Goal: Transaction & Acquisition: Purchase product/service

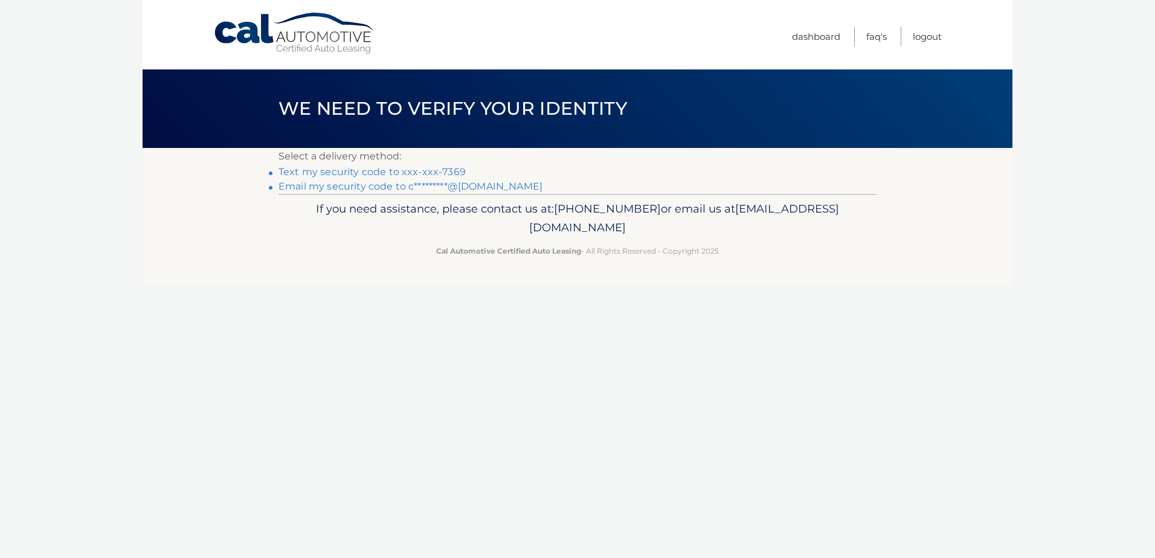
click at [446, 173] on link "Text my security code to xxx-xxx-7369" at bounding box center [372, 171] width 187 height 11
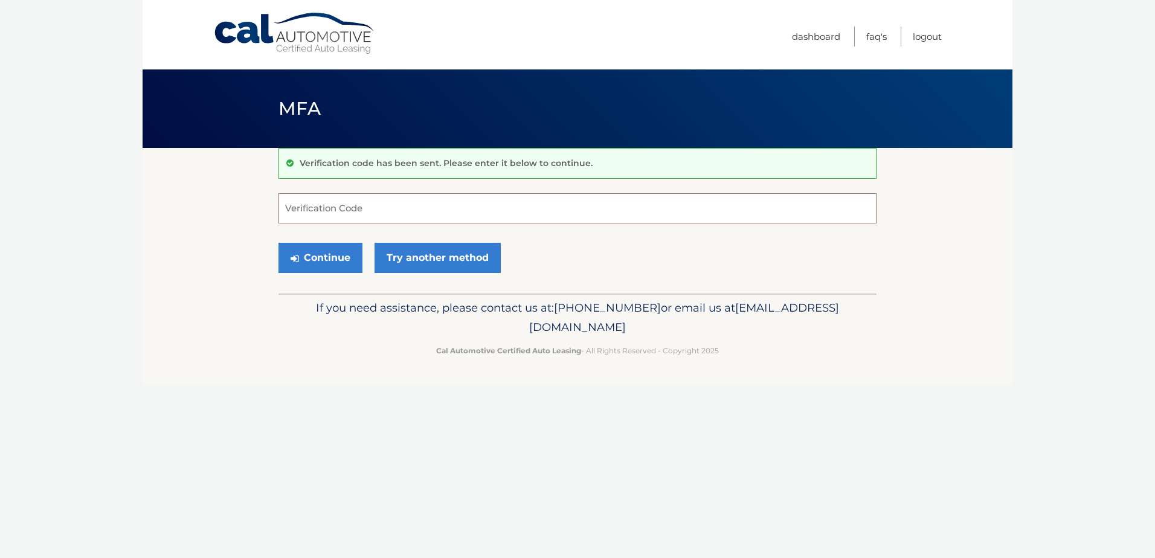
click at [323, 206] on input "Verification Code" at bounding box center [578, 208] width 598 height 30
type input "523293"
click at [279, 243] on button "Continue" at bounding box center [321, 258] width 84 height 30
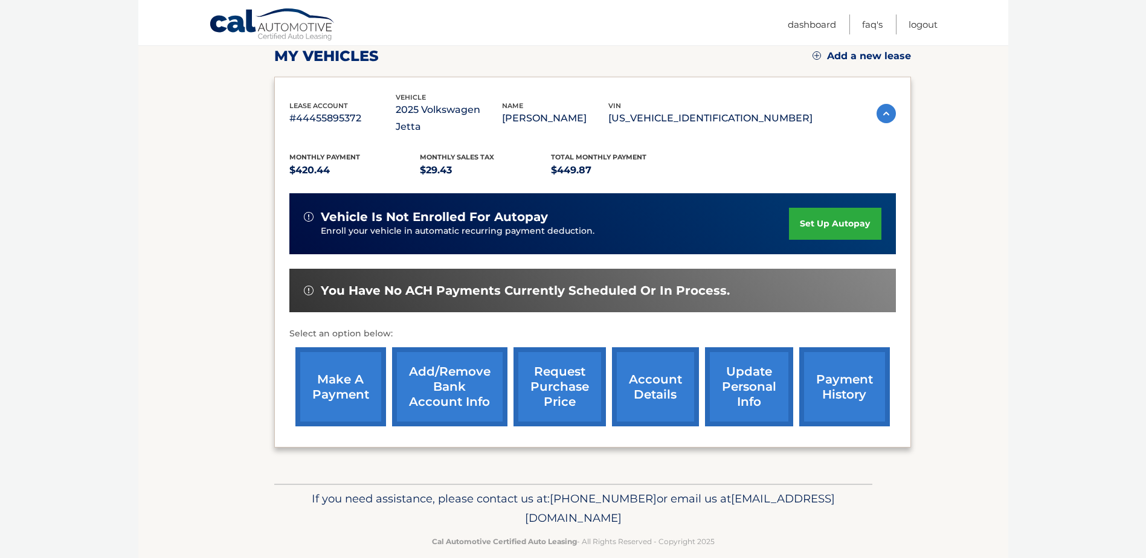
scroll to position [174, 0]
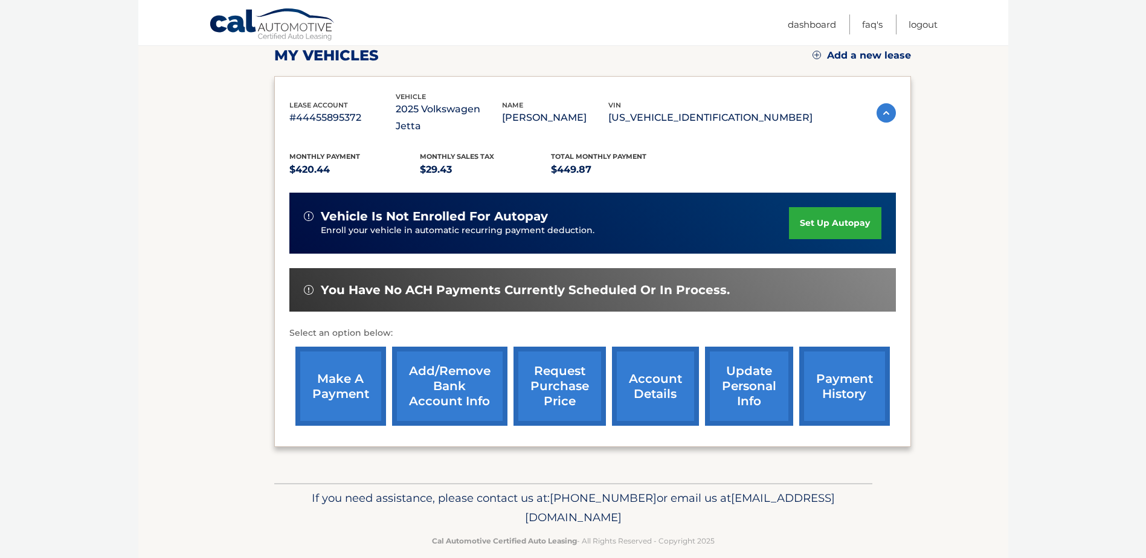
click at [338, 367] on link "make a payment" at bounding box center [340, 386] width 91 height 79
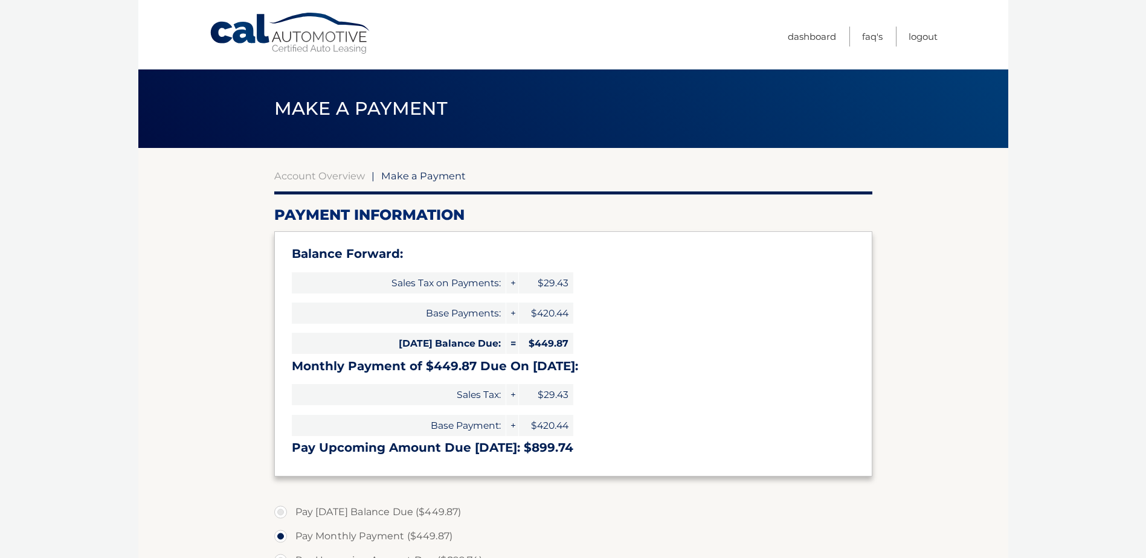
select select "NWIxMzZlNzAtOWQ0Zi00YzM4LTliZjUtNDU0YjU0ZDAwNDlj"
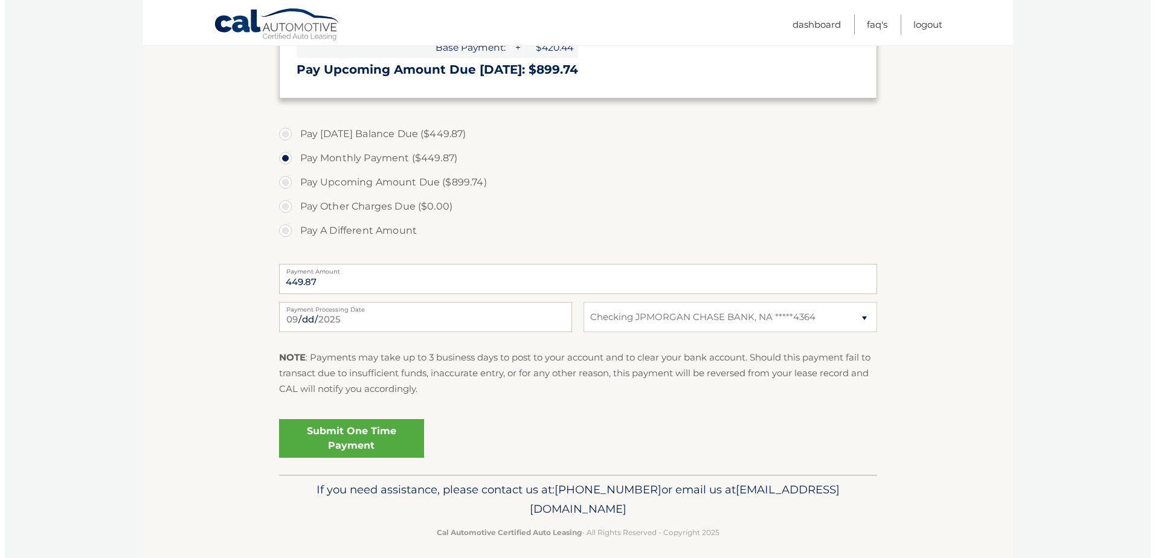
scroll to position [387, 0]
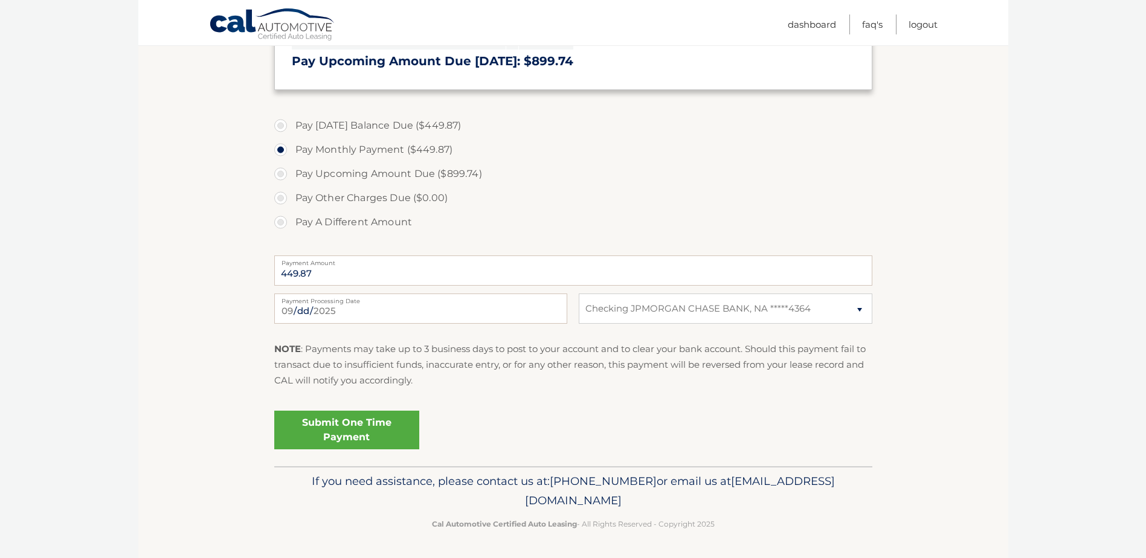
click at [359, 428] on link "Submit One Time Payment" at bounding box center [346, 430] width 145 height 39
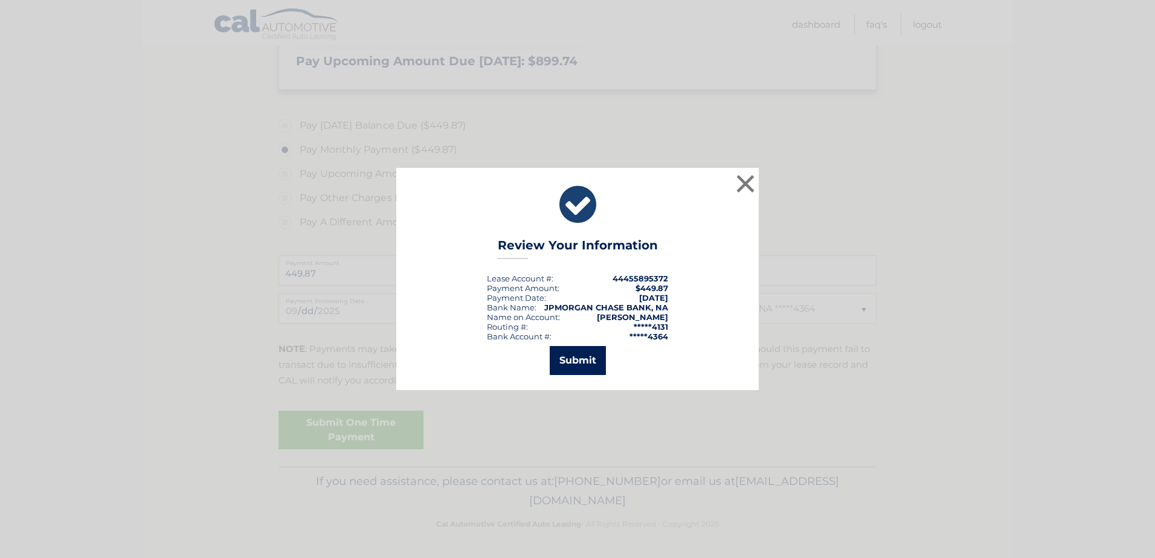
click at [570, 358] on button "Submit" at bounding box center [578, 360] width 56 height 29
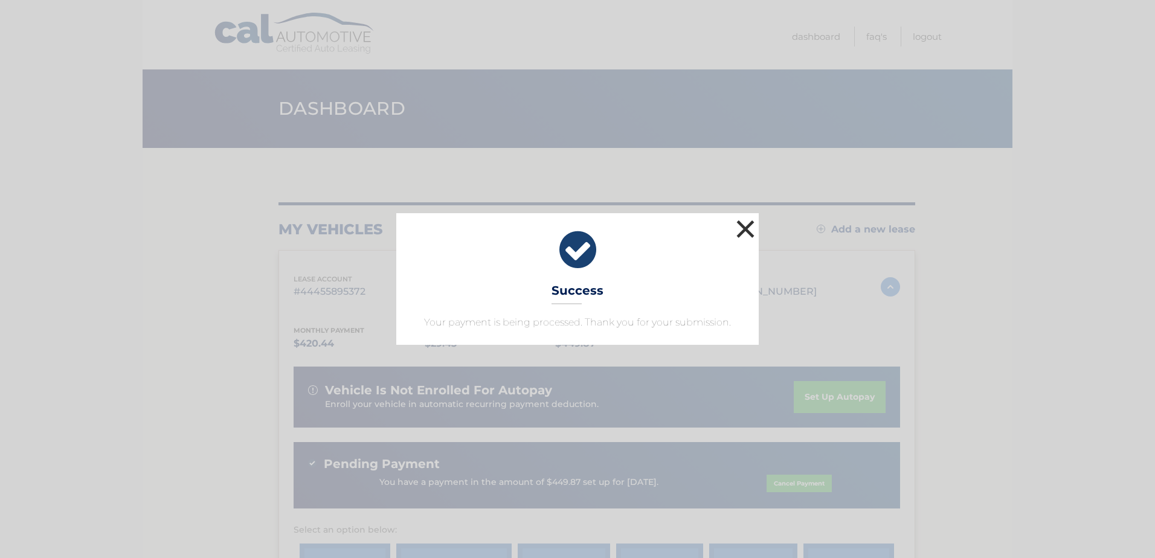
click at [742, 229] on button "×" at bounding box center [745, 229] width 24 height 24
